Goal: Understand process/instructions

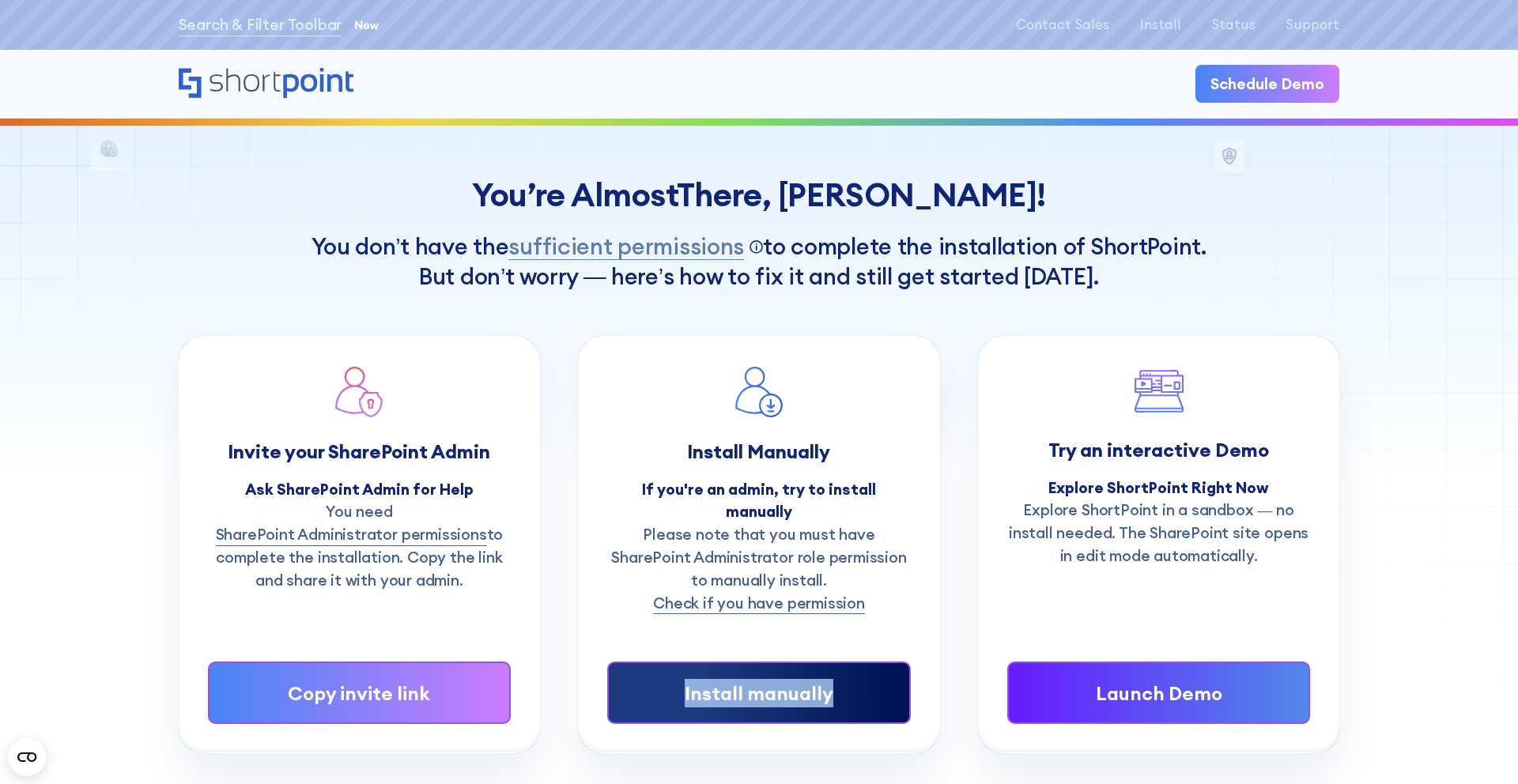
copy div "Install manually"
drag, startPoint x: 856, startPoint y: 712, endPoint x: 688, endPoint y: 677, distance: 171.6
click at [687, 677] on div "Install Manually If you're an admin, try to install manually Please note that y…" at bounding box center [759, 545] width 361 height 416
click at [865, 679] on div "Install manually" at bounding box center [759, 693] width 240 height 28
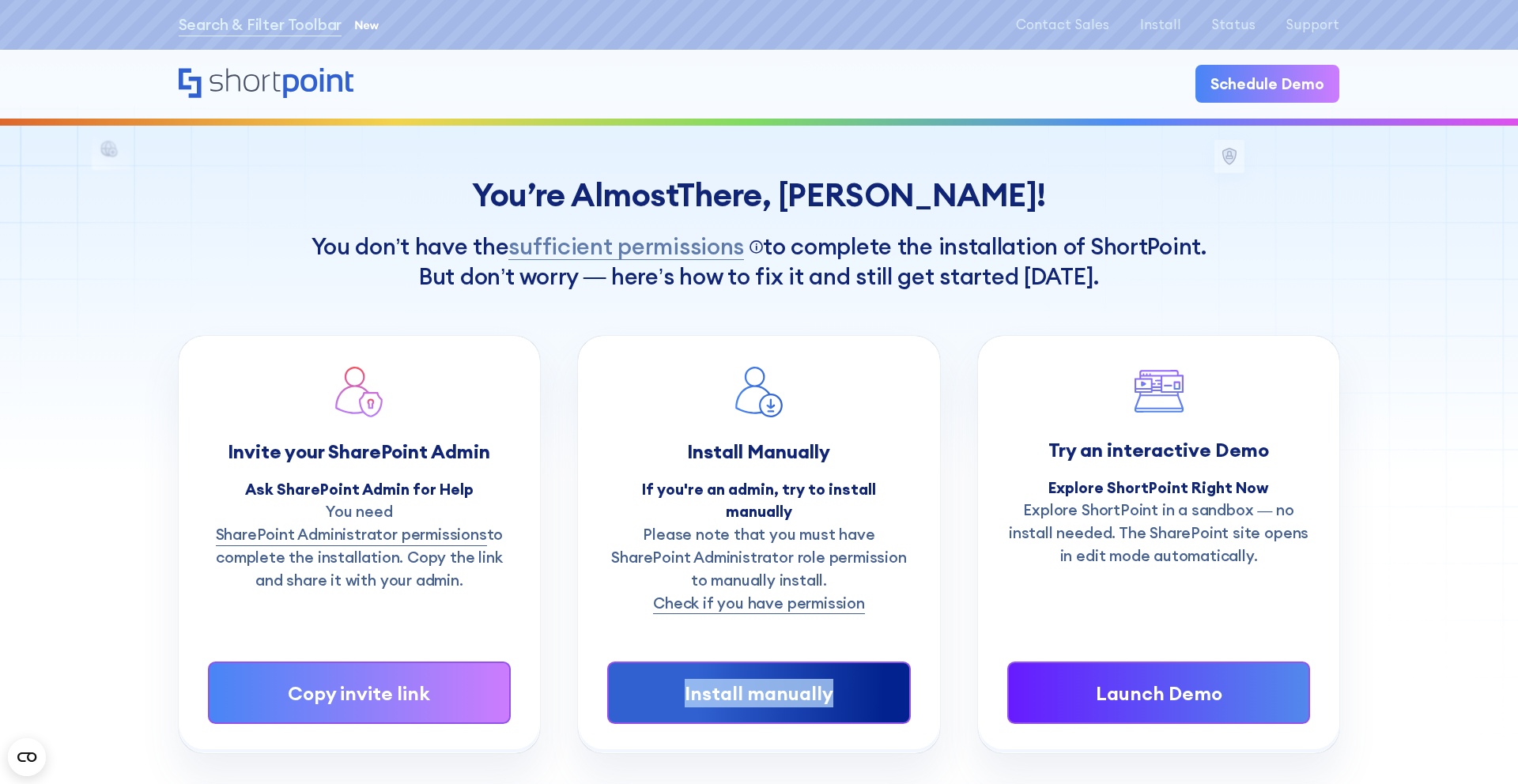
copy div "Install manually"
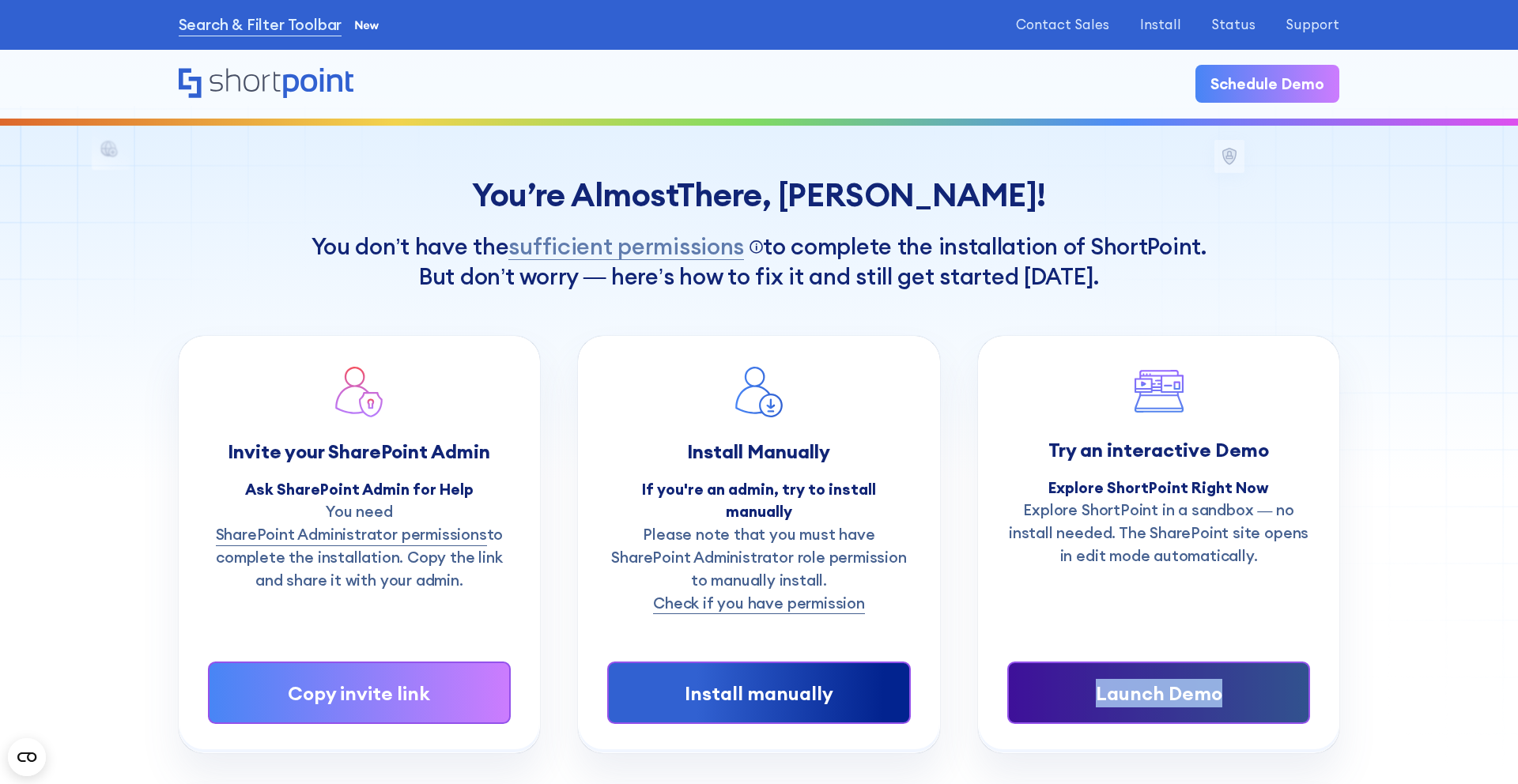
copy div "Launch Demo"
drag, startPoint x: 1253, startPoint y: 732, endPoint x: 1098, endPoint y: 669, distance: 167.3
click at [1098, 669] on div "You’re Almost There, Luisa ! You don’t have the sufficient permissions Click to…" at bounding box center [759, 399] width 1518 height 798
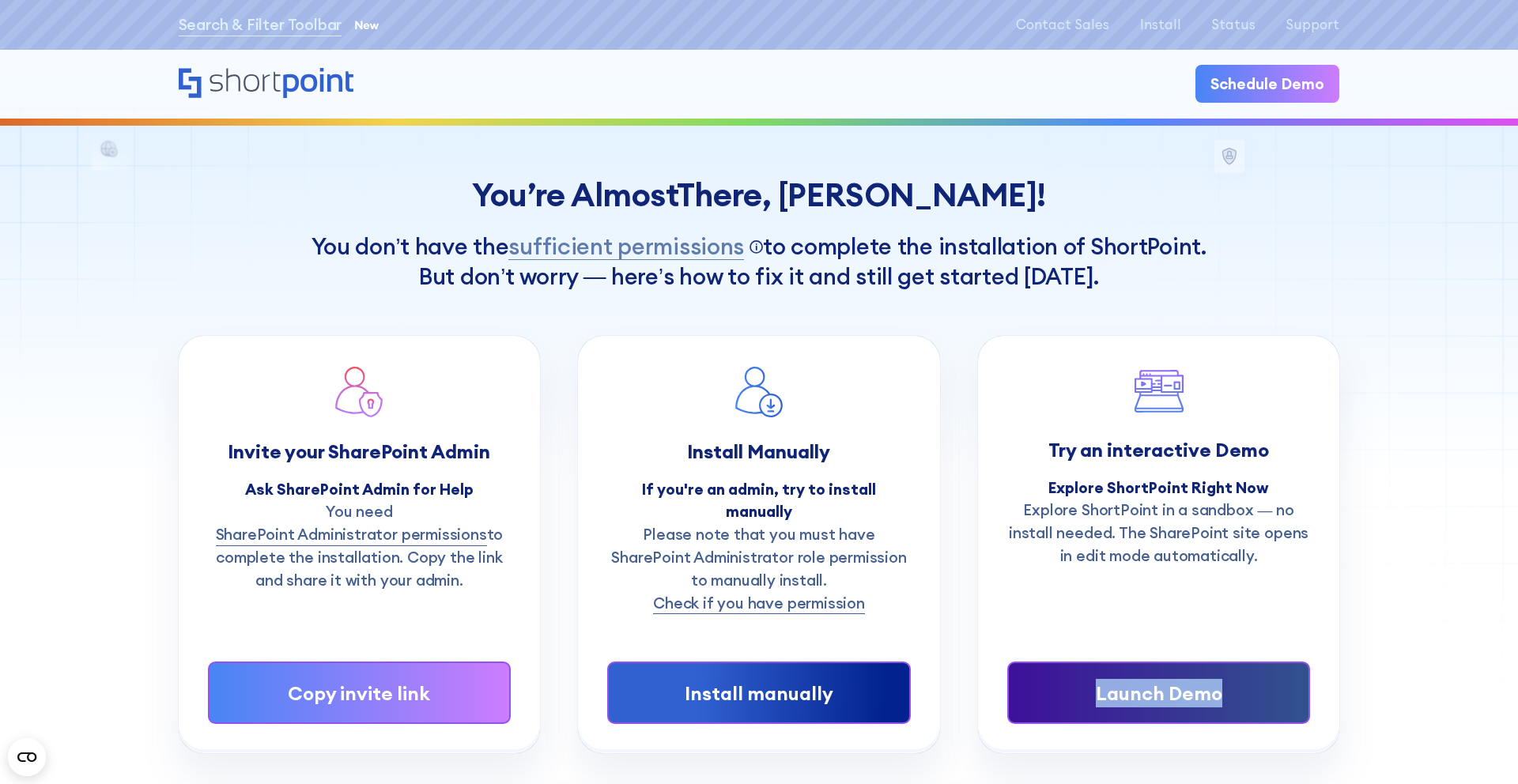
copy div "Launch Demo"
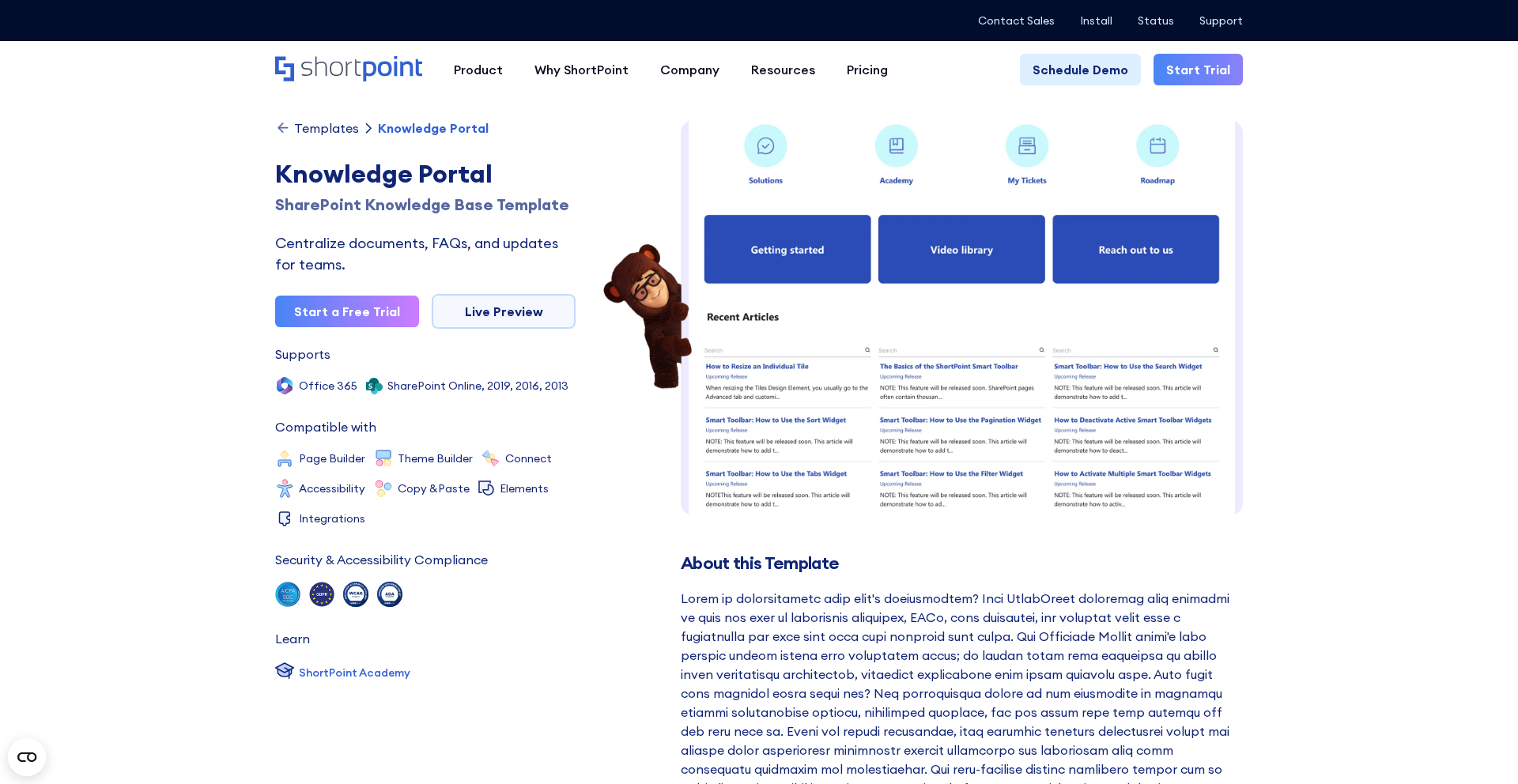
click at [354, 211] on div "SharePoint Knowledge Base Template" at bounding box center [426, 205] width 301 height 23
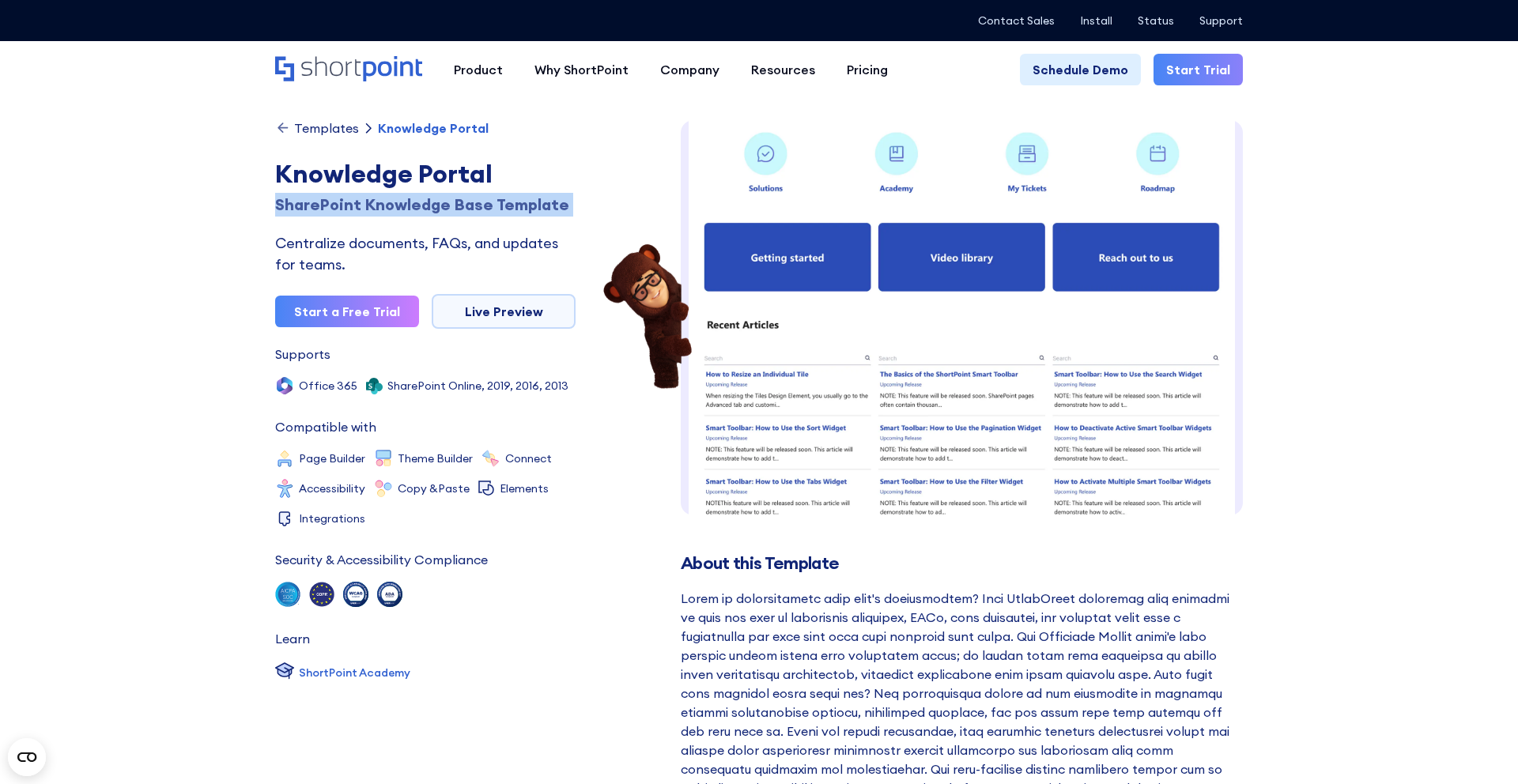
scroll to position [3, 0]
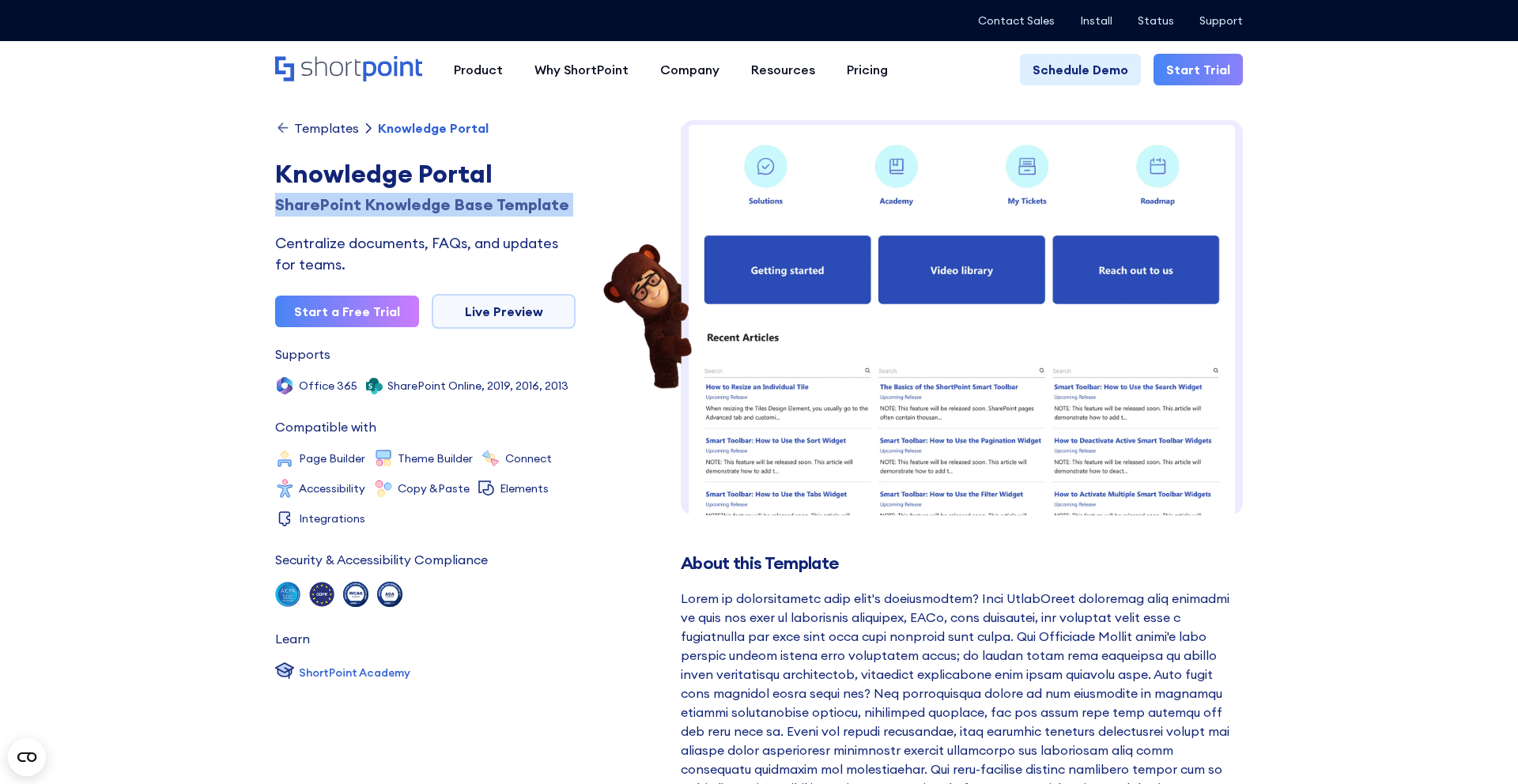
click at [354, 211] on div "SharePoint Knowledge Base Template" at bounding box center [426, 205] width 301 height 23
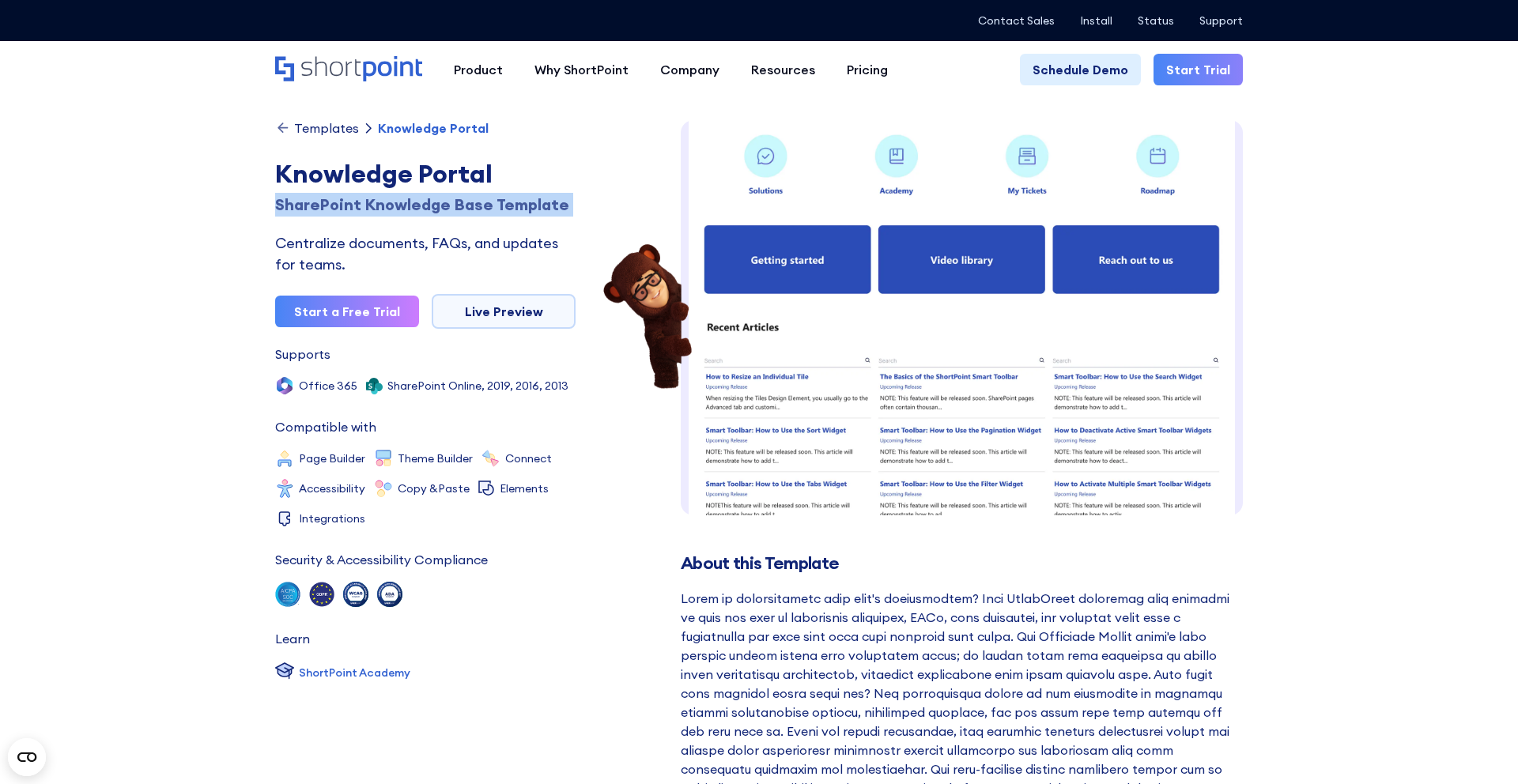
copy div "SharePoint"
